Goal: Task Accomplishment & Management: Manage account settings

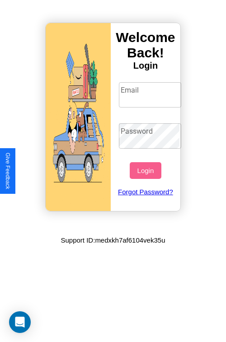
click at [151, 95] on input "Email" at bounding box center [150, 94] width 63 height 25
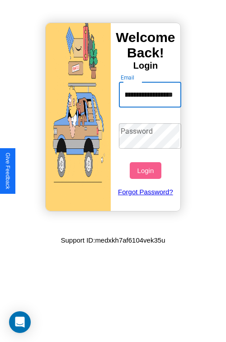
scroll to position [0, 48]
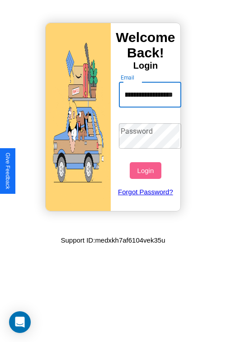
type input "**********"
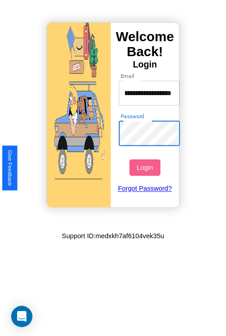
scroll to position [0, 0]
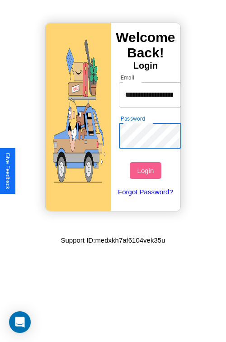
click at [147, 171] on button "Login" at bounding box center [145, 170] width 31 height 17
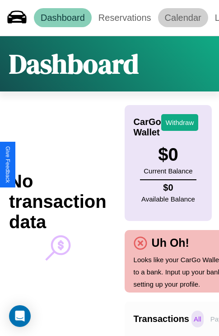
click at [183, 18] on link "Calendar" at bounding box center [183, 17] width 50 height 19
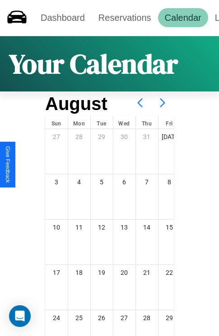
click at [163, 103] on icon at bounding box center [163, 102] width 23 height 23
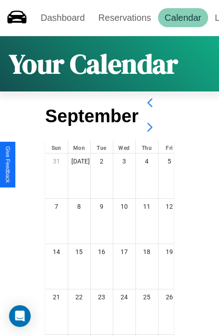
click at [150, 127] on icon at bounding box center [150, 127] width 23 height 23
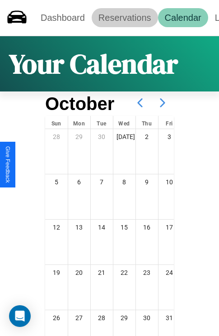
click at [125, 18] on link "Reservations" at bounding box center [125, 17] width 67 height 19
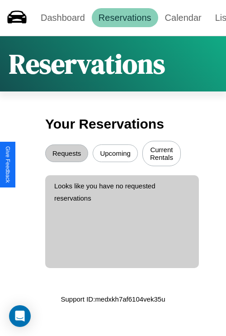
click at [115, 154] on button "Upcoming" at bounding box center [115, 153] width 45 height 18
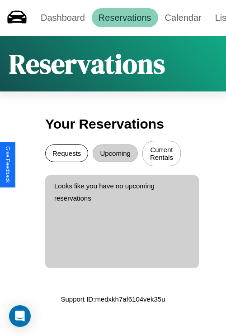
click at [67, 154] on button "Requests" at bounding box center [66, 153] width 43 height 18
